Goal: Task Accomplishment & Management: Use online tool/utility

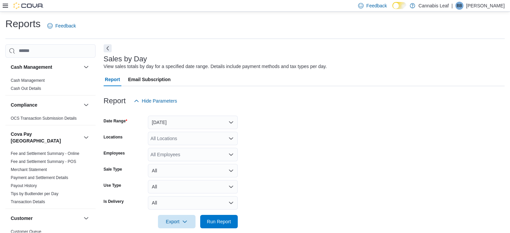
scroll to position [8, 0]
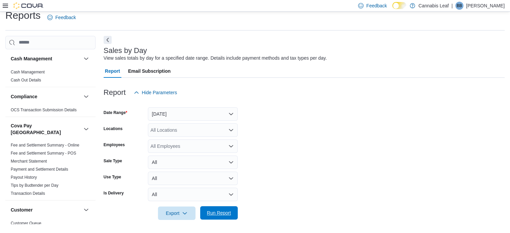
click at [224, 213] on span "Run Report" at bounding box center [219, 212] width 24 height 7
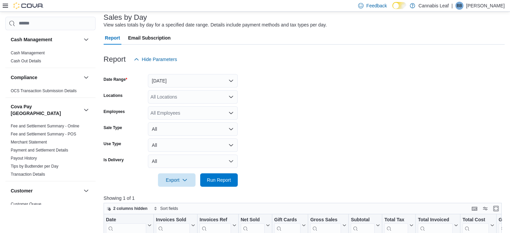
scroll to position [69, 0]
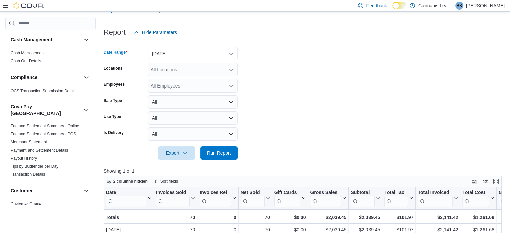
click at [218, 55] on button "[DATE]" at bounding box center [193, 53] width 90 height 13
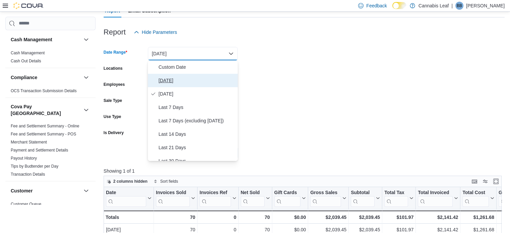
drag, startPoint x: 217, startPoint y: 58, endPoint x: 210, endPoint y: 82, distance: 25.1
click at [210, 82] on span "[DATE]" at bounding box center [196, 80] width 76 height 8
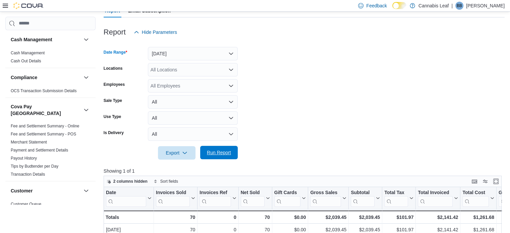
click at [223, 148] on span "Run Report" at bounding box center [218, 152] width 29 height 13
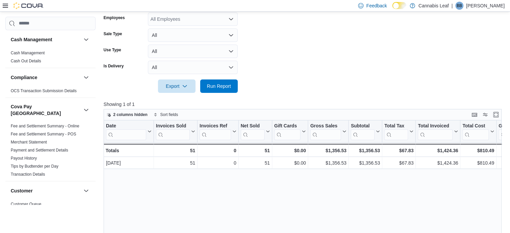
scroll to position [136, 0]
click at [214, 85] on span "Run Report" at bounding box center [219, 85] width 24 height 7
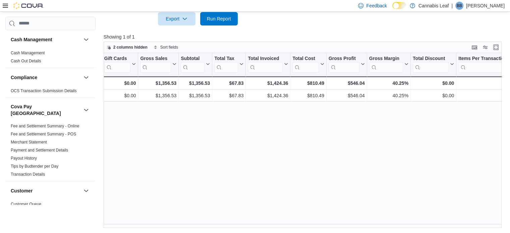
scroll to position [0, 0]
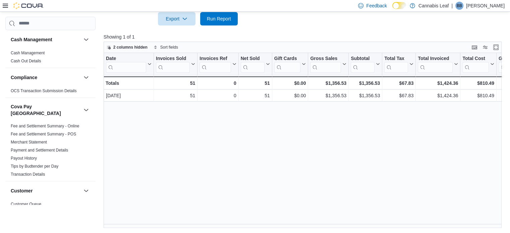
drag, startPoint x: 315, startPoint y: 180, endPoint x: 308, endPoint y: 180, distance: 6.7
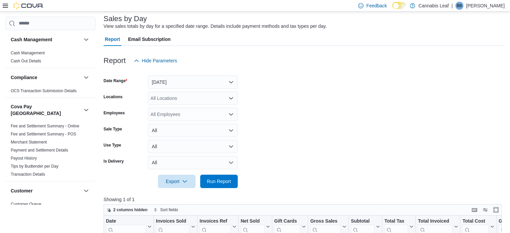
scroll to position [2, 0]
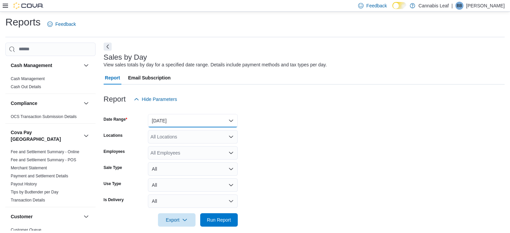
click at [219, 118] on button "[DATE]" at bounding box center [193, 120] width 90 height 13
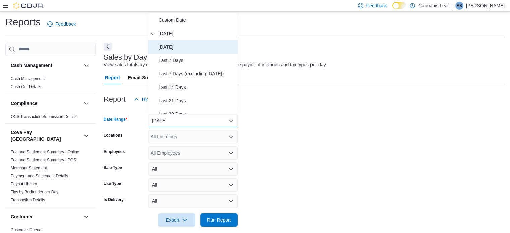
click at [198, 46] on span "[DATE]" at bounding box center [196, 47] width 76 height 8
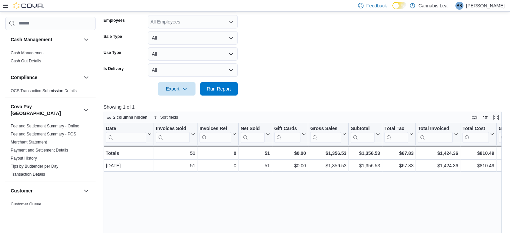
scroll to position [136, 0]
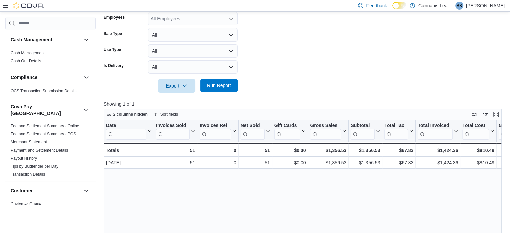
click at [221, 87] on span "Run Report" at bounding box center [219, 85] width 24 height 7
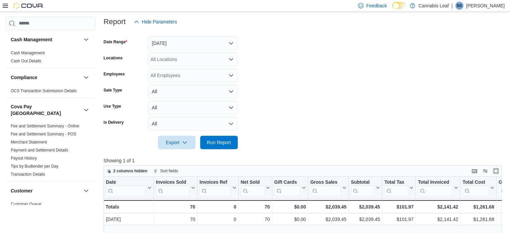
scroll to position [2, 0]
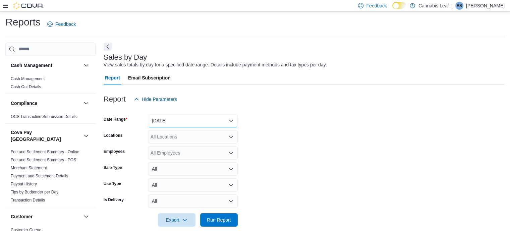
click at [191, 116] on button "[DATE]" at bounding box center [193, 120] width 90 height 13
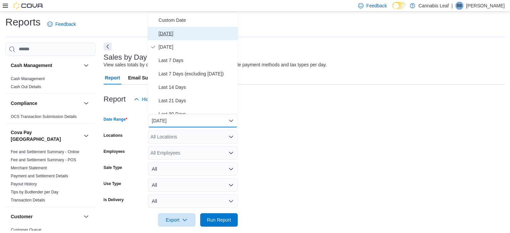
click at [187, 34] on span "[DATE]" at bounding box center [196, 33] width 76 height 8
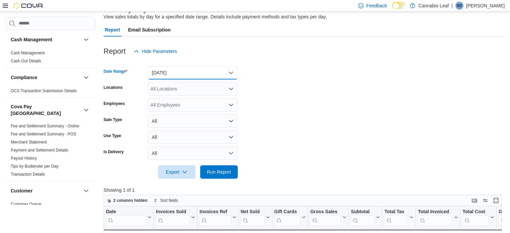
scroll to position [69, 0]
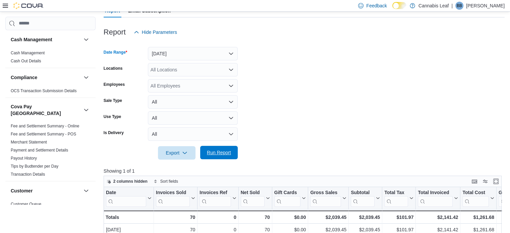
click at [220, 150] on span "Run Report" at bounding box center [219, 152] width 24 height 7
